Goal: Information Seeking & Learning: Check status

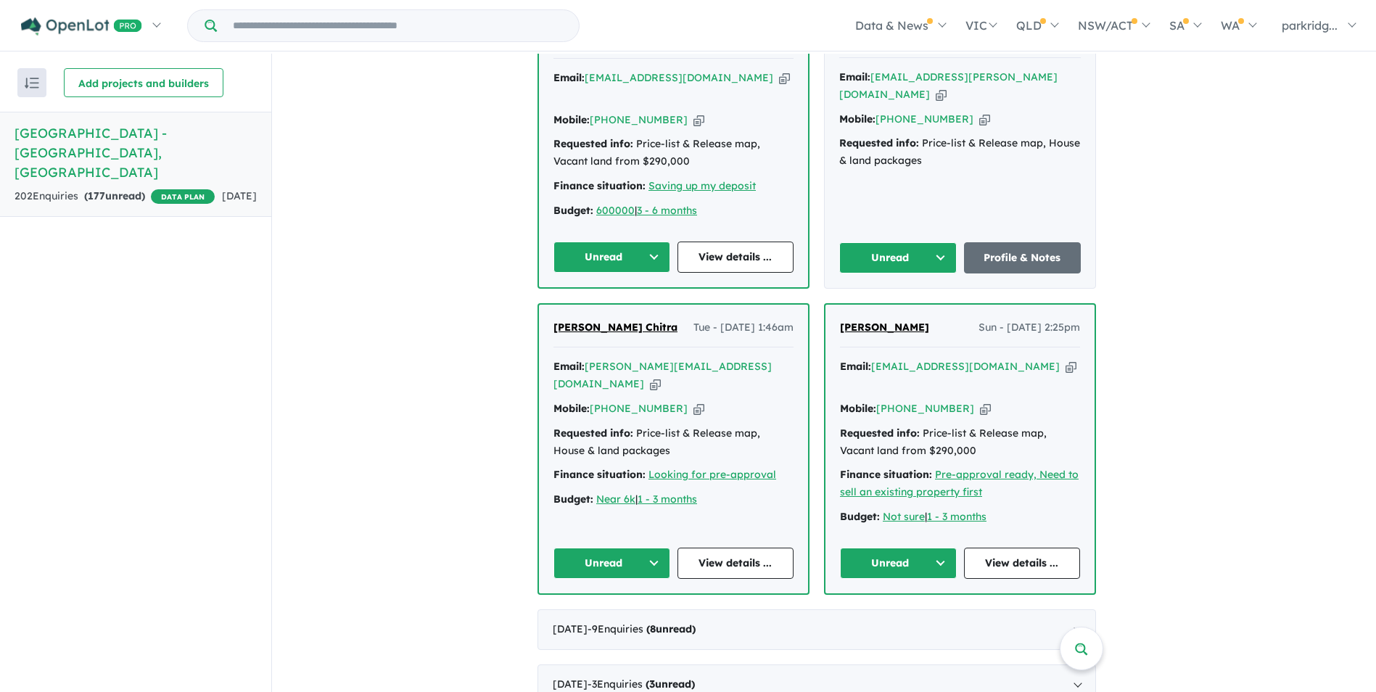
scroll to position [1306, 0]
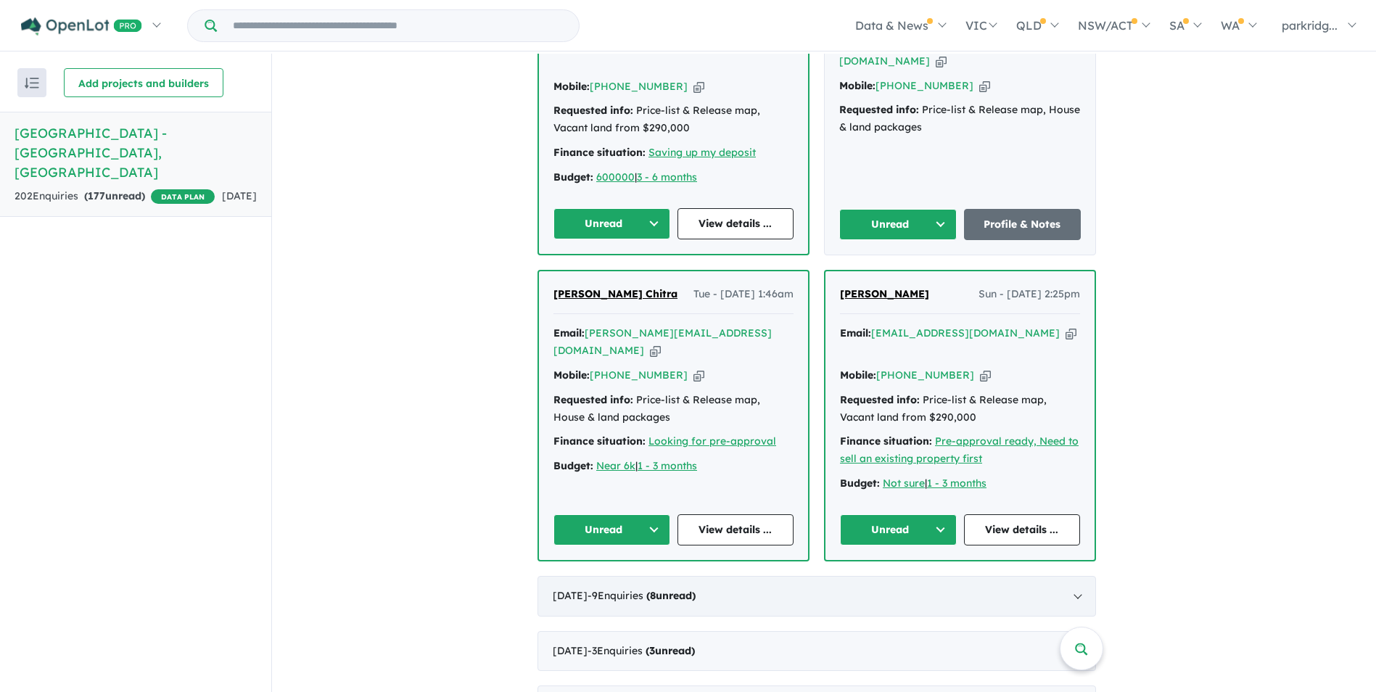
click at [1083, 576] on div "[DATE] - 9 Enquir ies ( 8 unread)" at bounding box center [817, 596] width 559 height 41
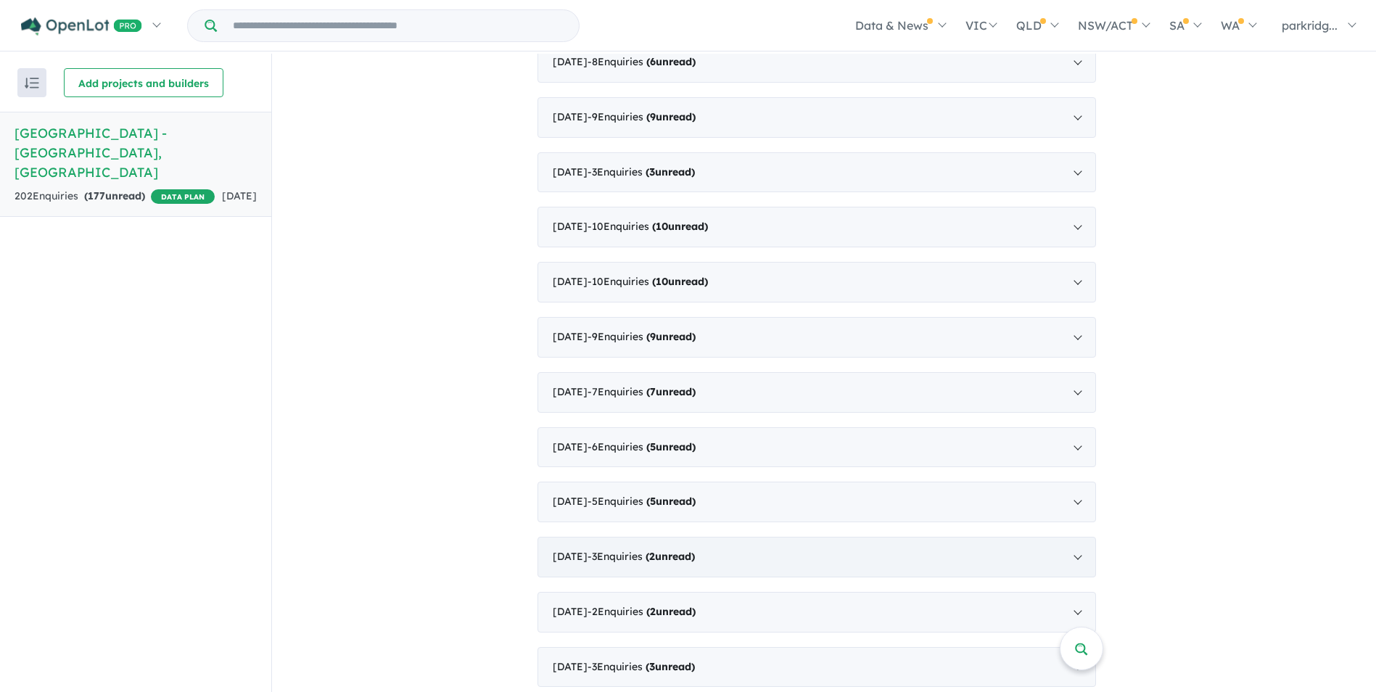
scroll to position [1276, 0]
drag, startPoint x: 686, startPoint y: 549, endPoint x: 680, endPoint y: 557, distance: 10.5
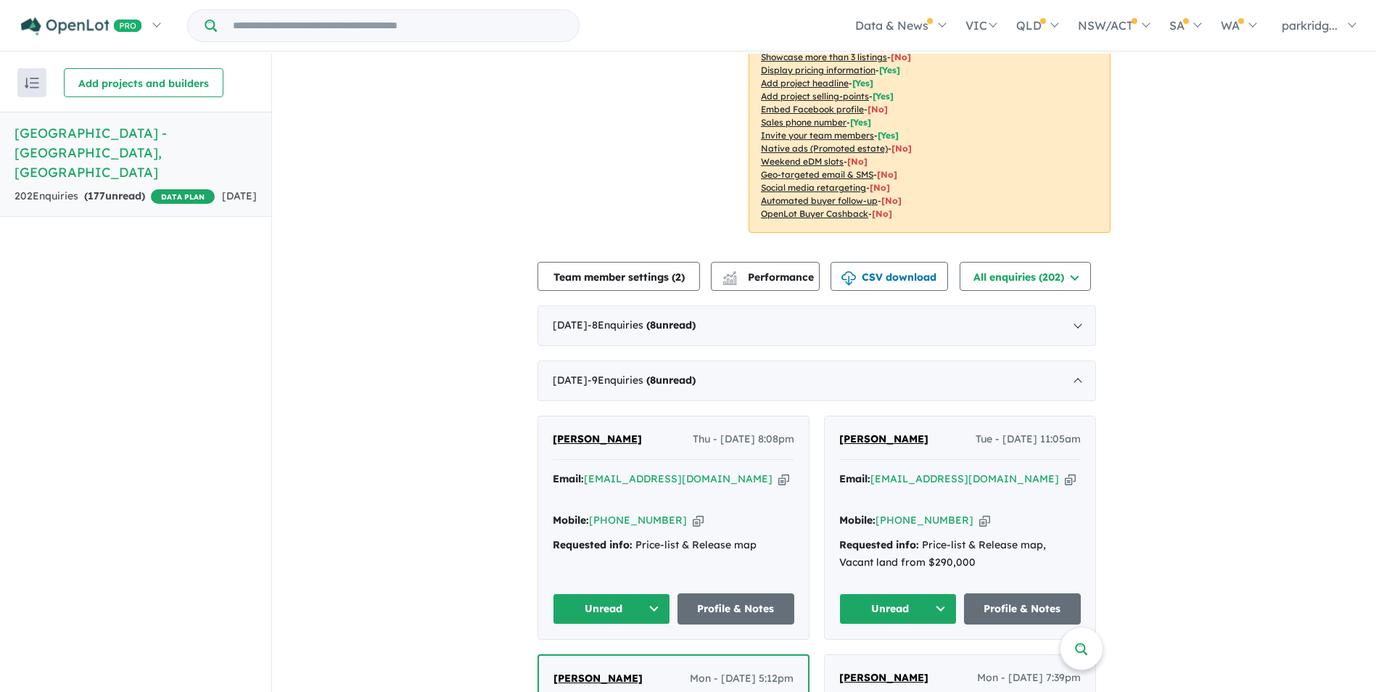
scroll to position [363, 0]
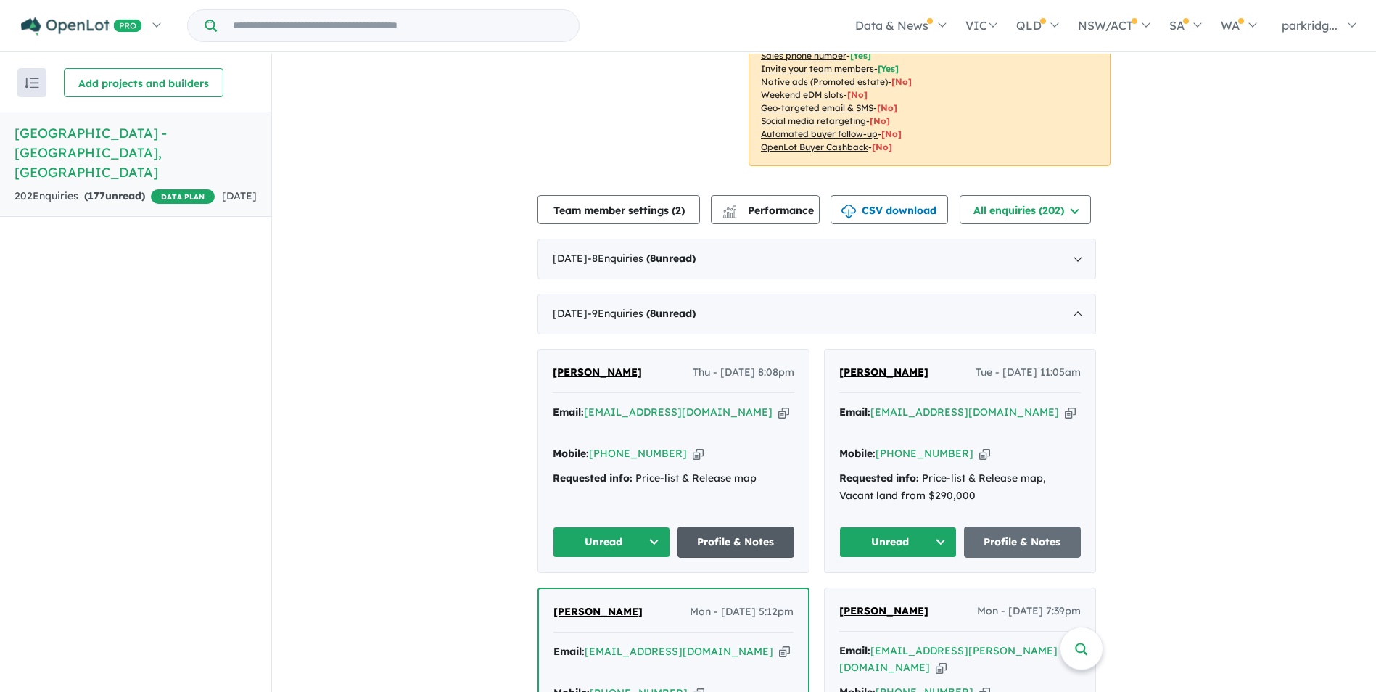
click at [736, 527] on link "Profile & Notes" at bounding box center [737, 542] width 118 height 31
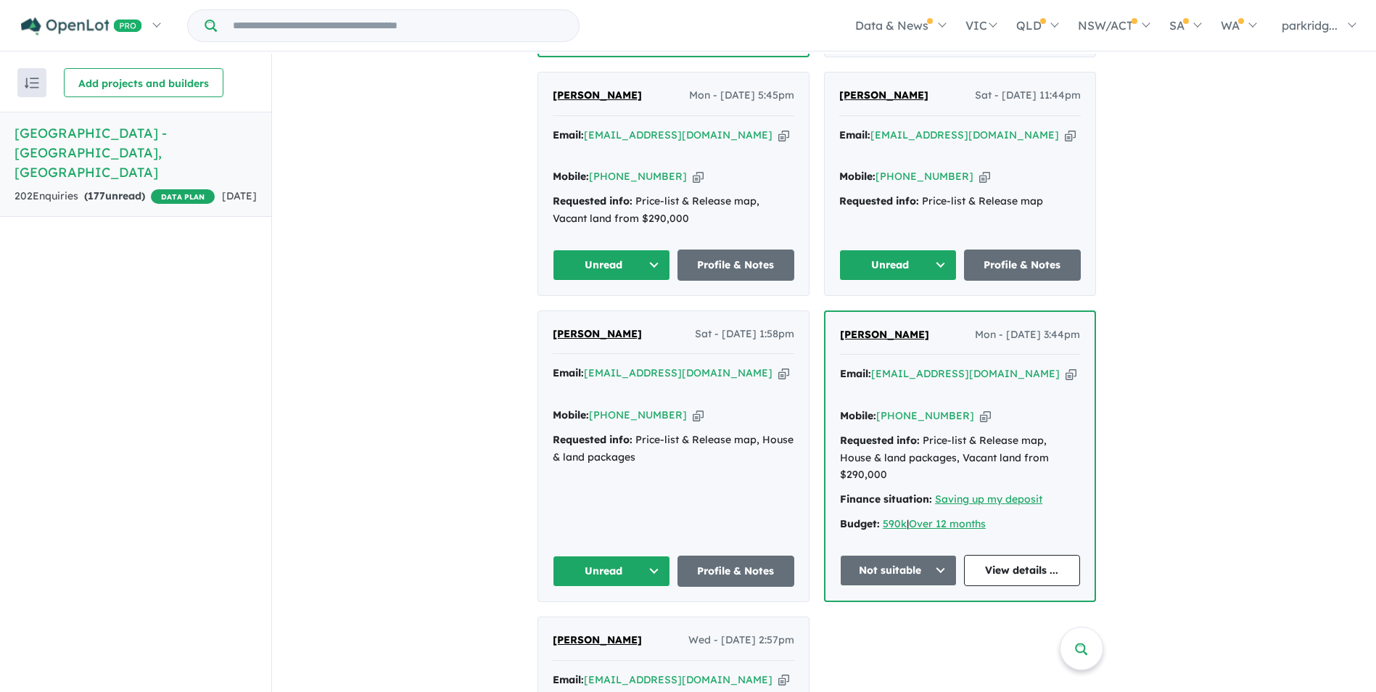
scroll to position [1233, 0]
